Goal: Task Accomplishment & Management: Use online tool/utility

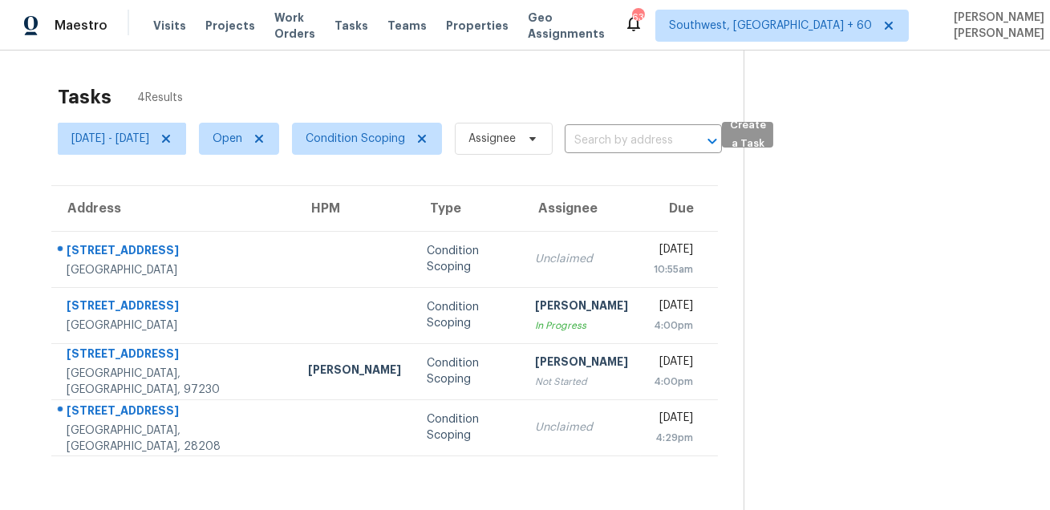
scroll to position [50, 0]
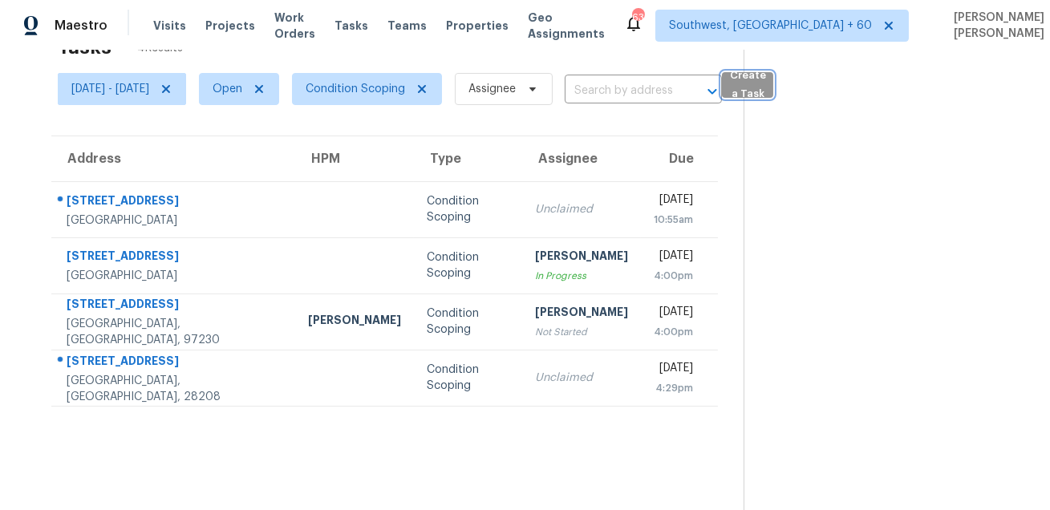
click at [765, 87] on span "Create a Task" at bounding box center [747, 85] width 35 height 37
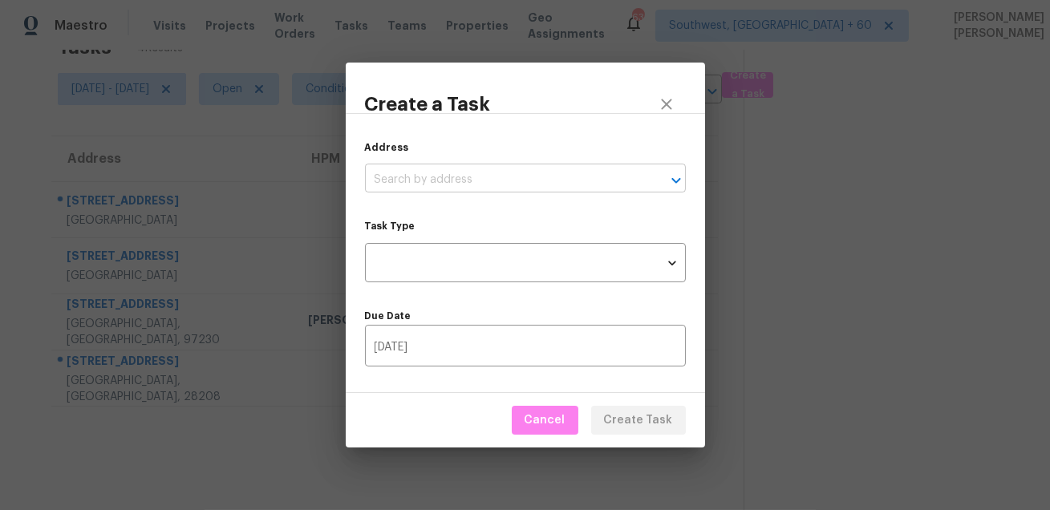
click at [540, 173] on input "text" at bounding box center [503, 180] width 276 height 25
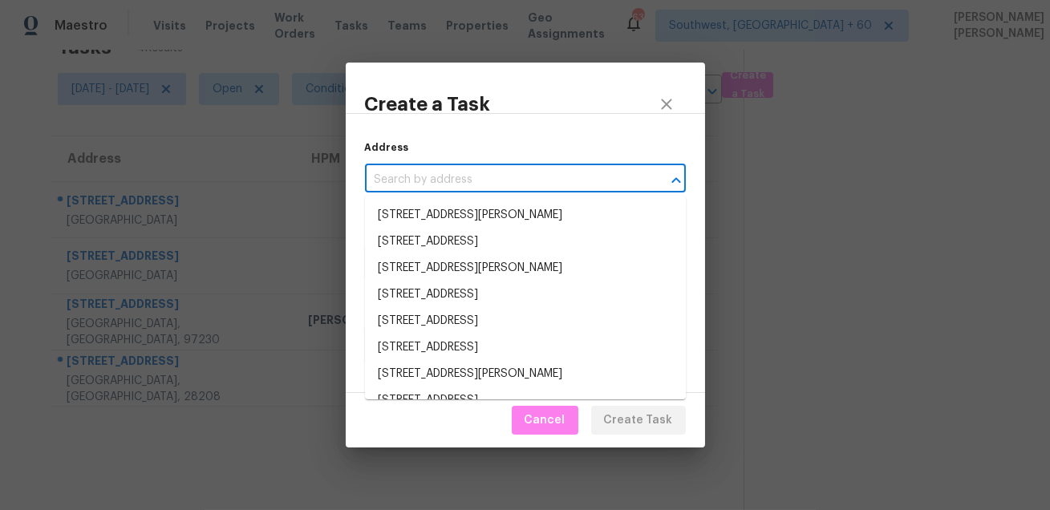
paste input "[STREET_ADDRESS]"
type input "[STREET_ADDRESS]"
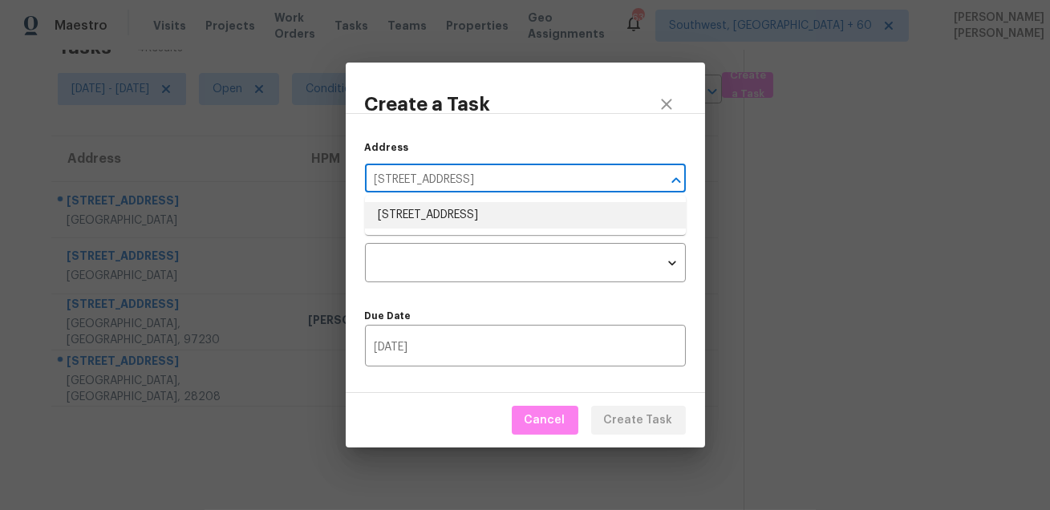
click at [507, 214] on li "[STREET_ADDRESS]" at bounding box center [525, 215] width 321 height 26
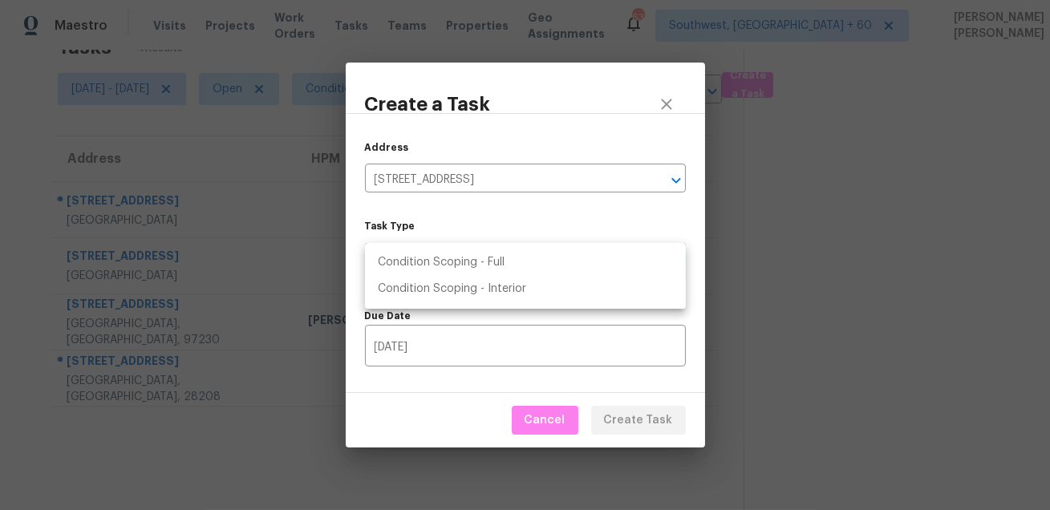
click at [486, 260] on body "Maestro Visits Projects Work Orders Tasks Teams Properties Geo Assignments [STR…" at bounding box center [525, 255] width 1050 height 510
click at [508, 268] on li "Condition Scoping - Full" at bounding box center [525, 262] width 321 height 26
type input "virtual_full_assessment"
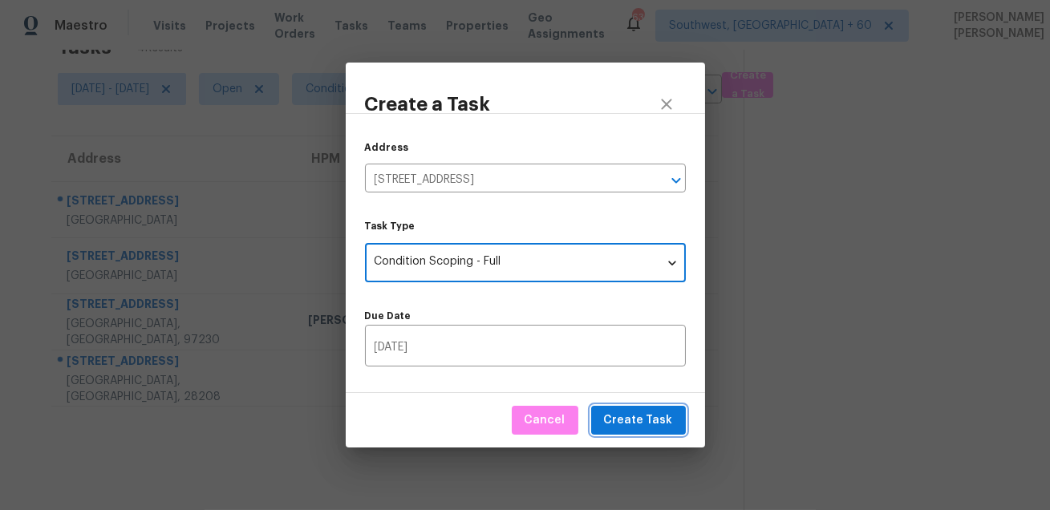
click at [627, 416] on span "Create Task" at bounding box center [638, 421] width 69 height 20
